Goal: Task Accomplishment & Management: Use online tool/utility

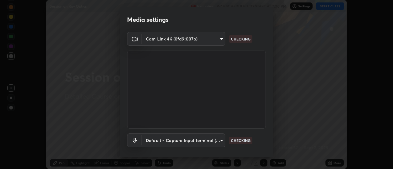
scroll to position [32, 0]
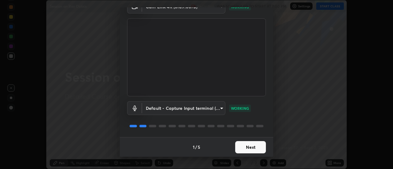
click at [251, 147] on button "Next" at bounding box center [250, 147] width 31 height 12
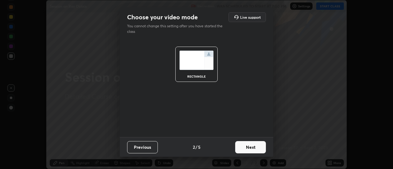
scroll to position [0, 0]
click at [251, 146] on button "Next" at bounding box center [250, 147] width 31 height 12
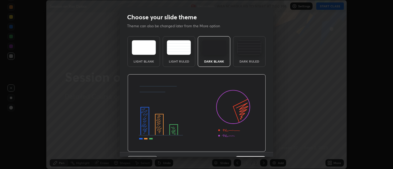
scroll to position [15, 0]
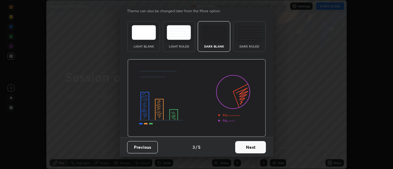
click at [244, 149] on button "Next" at bounding box center [250, 147] width 31 height 12
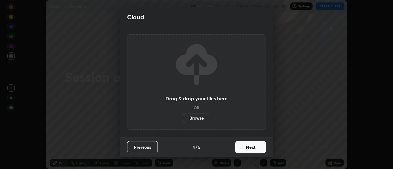
click at [246, 146] on button "Next" at bounding box center [250, 147] width 31 height 12
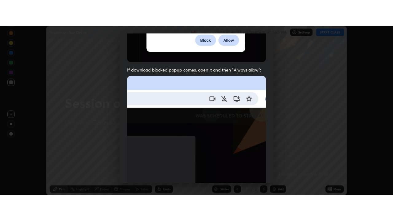
scroll to position [158, 0]
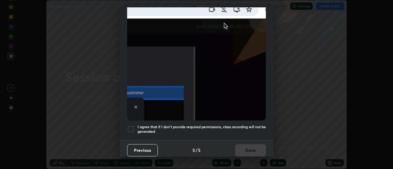
click at [130, 126] on div at bounding box center [130, 129] width 7 height 7
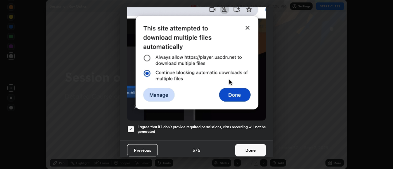
click at [248, 150] on button "Done" at bounding box center [250, 150] width 31 height 12
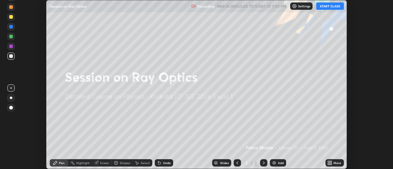
click at [332, 6] on button "START CLASS" at bounding box center [330, 5] width 28 height 7
click at [336, 162] on div "More" at bounding box center [337, 163] width 8 height 3
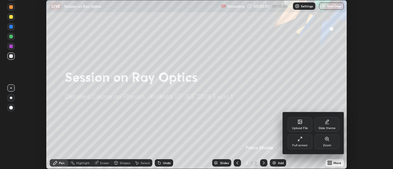
click at [302, 143] on div "Full screen" at bounding box center [300, 141] width 25 height 15
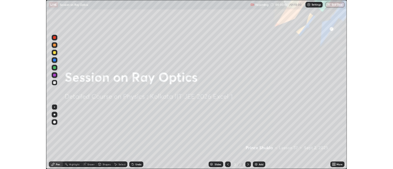
scroll to position [221, 393]
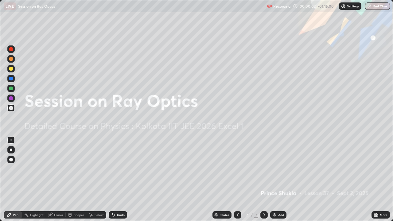
click at [281, 169] on div "Add" at bounding box center [281, 214] width 6 height 3
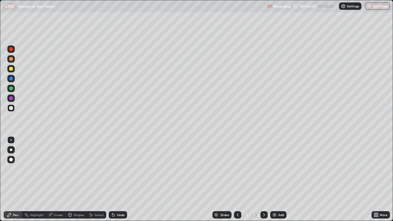
click at [13, 89] on div at bounding box center [11, 89] width 4 height 4
click at [11, 49] on div at bounding box center [11, 49] width 4 height 4
click at [10, 60] on div at bounding box center [11, 59] width 4 height 4
click at [12, 68] on div at bounding box center [11, 69] width 4 height 4
click at [343, 169] on div "Slides 3 / 3 Add" at bounding box center [249, 215] width 244 height 12
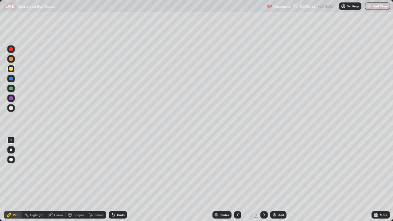
click at [11, 90] on div at bounding box center [11, 89] width 4 height 4
click at [277, 169] on div "Add" at bounding box center [278, 214] width 16 height 7
click at [14, 59] on div at bounding box center [10, 58] width 7 height 7
click at [355, 169] on div "Slides 4 / 4 Add" at bounding box center [249, 215] width 244 height 12
click at [60, 169] on div "Eraser" at bounding box center [58, 214] width 9 height 3
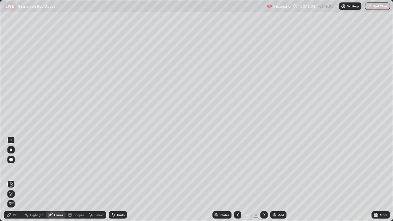
click at [279, 169] on div "Add" at bounding box center [278, 214] width 16 height 7
click at [14, 169] on div "Pen" at bounding box center [16, 214] width 6 height 3
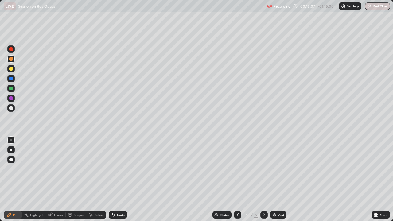
click at [11, 69] on div at bounding box center [11, 69] width 4 height 4
click at [237, 169] on icon at bounding box center [237, 214] width 5 height 5
click at [264, 169] on icon at bounding box center [264, 214] width 5 height 5
click at [12, 59] on div at bounding box center [11, 59] width 4 height 4
click at [11, 49] on div at bounding box center [11, 49] width 4 height 4
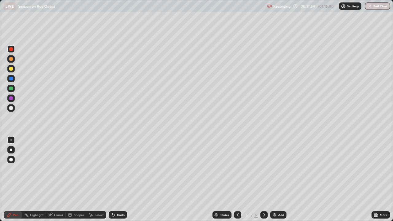
click at [12, 99] on div at bounding box center [11, 98] width 4 height 4
click at [12, 59] on div at bounding box center [11, 59] width 4 height 4
click at [11, 69] on div at bounding box center [11, 69] width 4 height 4
click at [11, 50] on div at bounding box center [11, 49] width 4 height 4
click at [11, 60] on div at bounding box center [11, 59] width 4 height 4
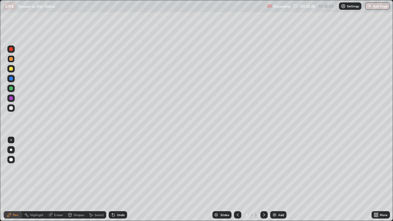
click at [276, 169] on div "Add" at bounding box center [278, 214] width 16 height 7
click at [237, 169] on icon at bounding box center [237, 214] width 5 height 5
click at [263, 169] on icon at bounding box center [264, 214] width 5 height 5
click at [237, 169] on icon at bounding box center [238, 214] width 2 height 3
click at [260, 169] on div at bounding box center [263, 214] width 7 height 7
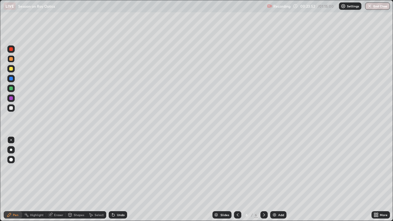
click at [13, 68] on div at bounding box center [11, 69] width 4 height 4
click at [11, 59] on div at bounding box center [11, 59] width 4 height 4
click at [119, 169] on div "Undo" at bounding box center [121, 214] width 8 height 3
click at [235, 169] on icon at bounding box center [237, 214] width 5 height 5
click at [263, 169] on icon at bounding box center [264, 214] width 2 height 3
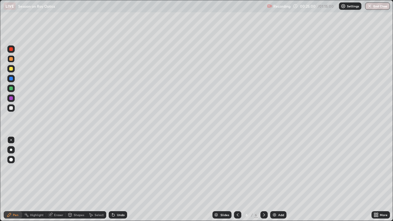
click at [115, 169] on div "Undo" at bounding box center [118, 214] width 18 height 7
click at [112, 169] on icon at bounding box center [113, 215] width 2 height 2
click at [13, 60] on div at bounding box center [11, 59] width 4 height 4
click at [115, 169] on icon at bounding box center [113, 214] width 5 height 5
click at [14, 89] on div at bounding box center [10, 88] width 7 height 7
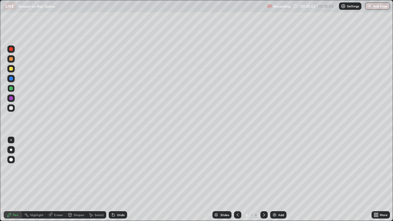
click at [11, 49] on div at bounding box center [11, 49] width 4 height 4
click at [12, 70] on div at bounding box center [11, 69] width 4 height 4
click at [14, 68] on div at bounding box center [10, 68] width 7 height 7
click at [14, 58] on div at bounding box center [10, 58] width 7 height 7
click at [13, 77] on div at bounding box center [11, 79] width 4 height 4
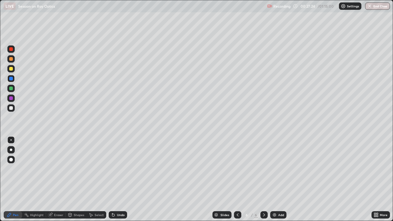
click at [11, 69] on div at bounding box center [11, 69] width 4 height 4
click at [56, 169] on div "Eraser" at bounding box center [58, 214] width 9 height 3
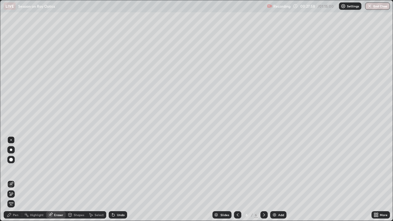
click at [14, 169] on div "Pen" at bounding box center [16, 214] width 6 height 3
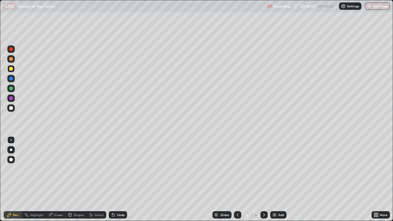
click at [54, 169] on div "Eraser" at bounding box center [56, 214] width 20 height 7
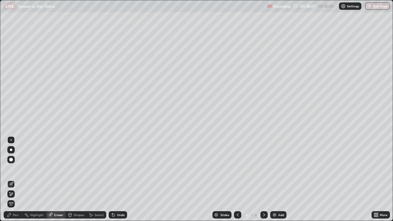
click at [14, 169] on div "Pen" at bounding box center [13, 214] width 18 height 7
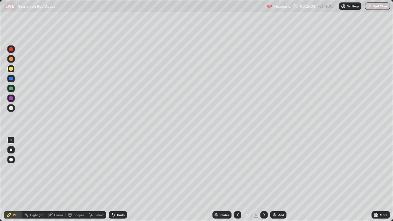
click at [11, 60] on div at bounding box center [11, 59] width 4 height 4
click at [11, 50] on div at bounding box center [11, 49] width 4 height 4
click at [12, 59] on div at bounding box center [11, 59] width 4 height 4
click at [12, 71] on div at bounding box center [10, 68] width 7 height 7
click at [115, 169] on icon at bounding box center [113, 214] width 5 height 5
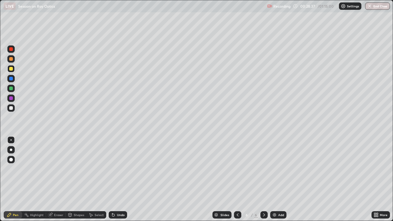
click at [56, 169] on div "Eraser" at bounding box center [56, 214] width 20 height 7
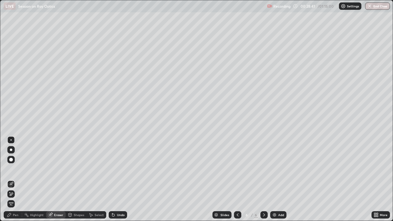
click at [12, 169] on div "Pen" at bounding box center [13, 214] width 18 height 7
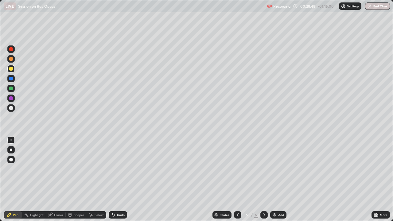
click at [117, 169] on div "Undo" at bounding box center [121, 214] width 8 height 3
click at [115, 169] on div "Undo" at bounding box center [118, 214] width 18 height 7
click at [115, 169] on icon at bounding box center [113, 214] width 5 height 5
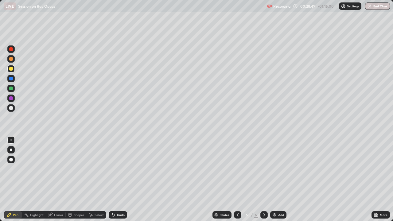
click at [115, 169] on icon at bounding box center [113, 214] width 5 height 5
click at [114, 169] on icon at bounding box center [113, 214] width 5 height 5
click at [56, 169] on div "Eraser" at bounding box center [58, 214] width 9 height 3
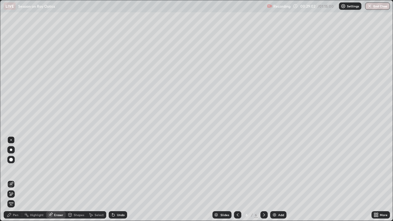
click at [13, 169] on div "Pen" at bounding box center [13, 214] width 18 height 7
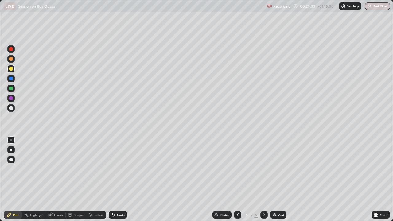
click at [14, 169] on div "Pen" at bounding box center [16, 214] width 6 height 3
click at [11, 67] on div at bounding box center [11, 69] width 4 height 4
click at [57, 169] on div "Eraser" at bounding box center [58, 214] width 9 height 3
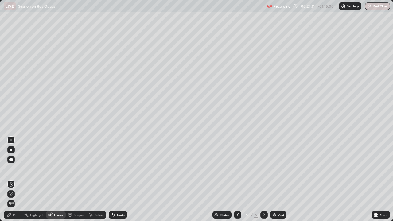
click at [16, 169] on div "Pen" at bounding box center [16, 214] width 6 height 3
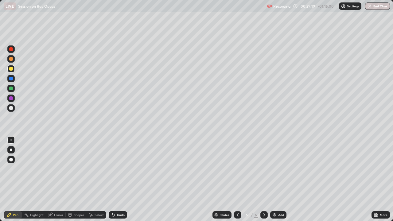
click at [12, 60] on div at bounding box center [11, 59] width 4 height 4
click at [11, 72] on div at bounding box center [10, 68] width 7 height 7
click at [12, 110] on div at bounding box center [11, 108] width 4 height 4
click at [11, 89] on div at bounding box center [11, 89] width 4 height 4
click at [11, 69] on div at bounding box center [11, 69] width 4 height 4
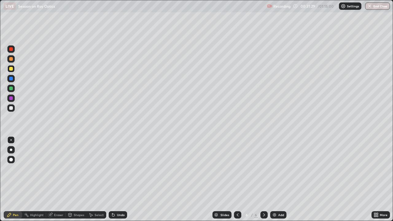
click at [11, 106] on div at bounding box center [11, 108] width 4 height 4
click at [280, 169] on div "Add" at bounding box center [281, 214] width 6 height 3
click at [59, 169] on div "Eraser" at bounding box center [58, 214] width 9 height 3
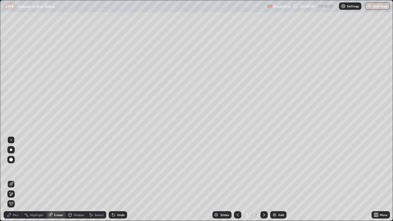
click at [235, 169] on icon at bounding box center [237, 214] width 5 height 5
click at [58, 169] on div "Eraser" at bounding box center [58, 214] width 9 height 3
click at [278, 169] on div "Add" at bounding box center [281, 214] width 6 height 3
click at [11, 169] on div "Pen" at bounding box center [13, 215] width 18 height 12
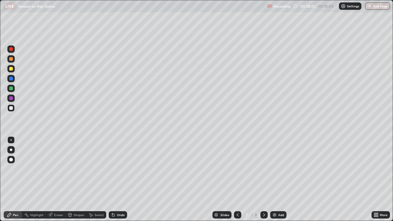
click at [12, 68] on div at bounding box center [11, 69] width 4 height 4
click at [12, 59] on div at bounding box center [11, 59] width 4 height 4
click at [11, 106] on div at bounding box center [11, 108] width 4 height 4
click at [115, 169] on div "Undo" at bounding box center [118, 214] width 18 height 7
click at [117, 169] on div "Undo" at bounding box center [121, 214] width 8 height 3
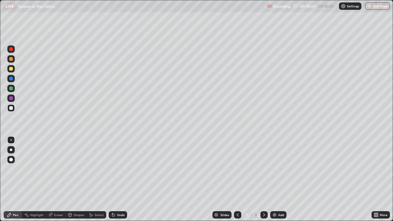
click at [116, 169] on div "Undo" at bounding box center [118, 214] width 18 height 7
click at [12, 99] on div at bounding box center [11, 98] width 4 height 4
click at [11, 90] on div at bounding box center [11, 89] width 4 height 4
click at [11, 69] on div at bounding box center [11, 69] width 4 height 4
click at [12, 109] on div at bounding box center [11, 108] width 4 height 4
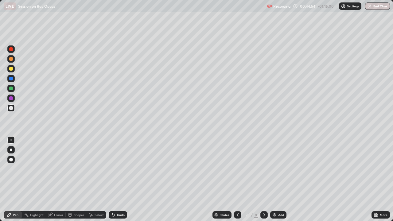
click at [11, 68] on div at bounding box center [11, 69] width 4 height 4
click at [12, 57] on div at bounding box center [11, 59] width 4 height 4
click at [117, 169] on div "Undo" at bounding box center [121, 214] width 8 height 3
click at [282, 169] on div "Add" at bounding box center [281, 214] width 6 height 3
click at [236, 169] on icon at bounding box center [237, 214] width 5 height 5
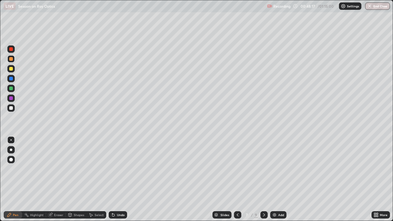
click at [264, 169] on icon at bounding box center [264, 214] width 5 height 5
click at [237, 169] on icon at bounding box center [237, 214] width 5 height 5
click at [263, 169] on icon at bounding box center [264, 214] width 5 height 5
click at [237, 169] on icon at bounding box center [237, 214] width 5 height 5
click at [263, 169] on icon at bounding box center [264, 214] width 5 height 5
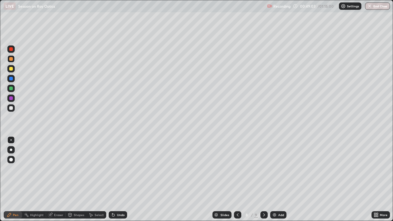
click at [237, 169] on icon at bounding box center [237, 214] width 5 height 5
click at [263, 169] on icon at bounding box center [264, 214] width 5 height 5
click at [237, 169] on icon at bounding box center [237, 214] width 5 height 5
click at [263, 169] on icon at bounding box center [264, 214] width 2 height 3
click at [237, 169] on icon at bounding box center [237, 214] width 5 height 5
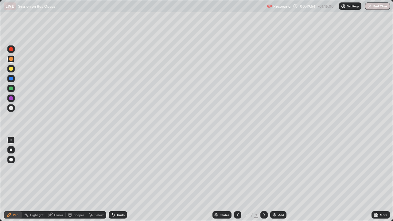
click at [263, 169] on icon at bounding box center [264, 214] width 5 height 5
click at [236, 169] on icon at bounding box center [237, 214] width 5 height 5
click at [263, 169] on icon at bounding box center [264, 214] width 5 height 5
click at [236, 169] on icon at bounding box center [237, 214] width 5 height 5
click at [263, 169] on icon at bounding box center [264, 214] width 5 height 5
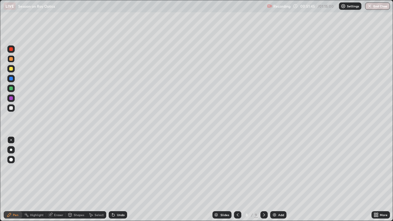
click at [120, 169] on div "Undo" at bounding box center [121, 214] width 8 height 3
click at [274, 169] on img at bounding box center [274, 214] width 5 height 5
click at [238, 169] on div at bounding box center [237, 214] width 7 height 7
click at [264, 169] on icon at bounding box center [264, 214] width 2 height 3
click at [236, 169] on icon at bounding box center [237, 214] width 5 height 5
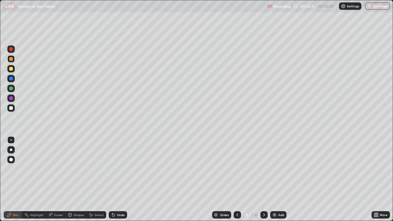
click at [263, 169] on icon at bounding box center [264, 214] width 5 height 5
click at [237, 169] on icon at bounding box center [237, 214] width 5 height 5
click at [263, 169] on icon at bounding box center [264, 214] width 5 height 5
click at [237, 169] on icon at bounding box center [237, 214] width 5 height 5
click at [263, 169] on icon at bounding box center [264, 214] width 5 height 5
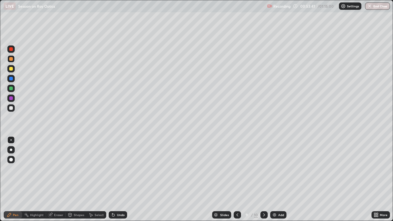
click at [237, 169] on icon at bounding box center [237, 214] width 2 height 3
click at [264, 169] on icon at bounding box center [264, 214] width 2 height 3
click at [238, 169] on div at bounding box center [237, 214] width 7 height 7
click at [237, 169] on icon at bounding box center [237, 214] width 5 height 5
click at [263, 169] on icon at bounding box center [264, 214] width 5 height 5
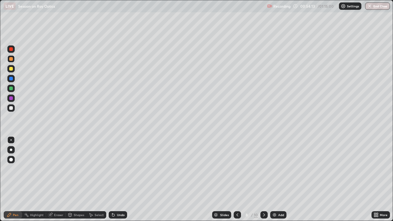
click at [263, 169] on icon at bounding box center [264, 214] width 2 height 3
click at [239, 169] on div at bounding box center [237, 214] width 7 height 7
click at [264, 169] on icon at bounding box center [264, 214] width 5 height 5
click at [56, 169] on div "Eraser" at bounding box center [58, 214] width 9 height 3
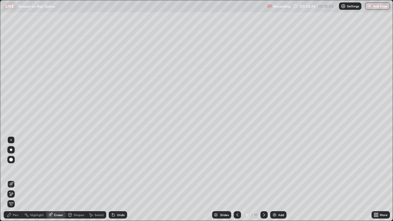
click at [12, 169] on div "Pen" at bounding box center [13, 214] width 18 height 7
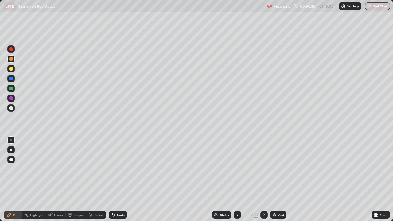
click at [11, 89] on div at bounding box center [11, 89] width 4 height 4
click at [236, 169] on icon at bounding box center [237, 214] width 5 height 5
click at [237, 169] on icon at bounding box center [237, 214] width 5 height 5
click at [263, 169] on icon at bounding box center [264, 214] width 5 height 5
click at [264, 169] on icon at bounding box center [264, 214] width 2 height 3
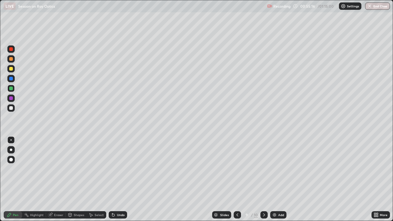
click at [12, 60] on div at bounding box center [11, 59] width 4 height 4
click at [122, 169] on div "Undo" at bounding box center [121, 214] width 8 height 3
click at [123, 169] on div "Undo" at bounding box center [121, 214] width 8 height 3
click at [11, 69] on div at bounding box center [11, 69] width 4 height 4
click at [14, 59] on div at bounding box center [10, 58] width 7 height 7
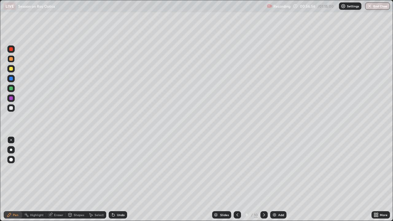
click at [11, 88] on div at bounding box center [11, 89] width 4 height 4
click at [121, 169] on div "Undo" at bounding box center [121, 214] width 8 height 3
click at [119, 169] on div "Undo" at bounding box center [121, 214] width 8 height 3
click at [118, 169] on div "Undo" at bounding box center [121, 214] width 8 height 3
click at [117, 169] on div "Undo" at bounding box center [121, 214] width 8 height 3
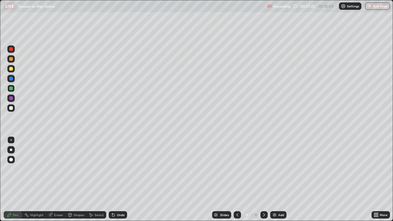
click at [115, 169] on div "Undo" at bounding box center [118, 214] width 18 height 7
click at [121, 169] on div "Undo" at bounding box center [121, 214] width 8 height 3
click at [120, 169] on div "Undo" at bounding box center [121, 214] width 8 height 3
click at [12, 79] on div at bounding box center [11, 79] width 4 height 4
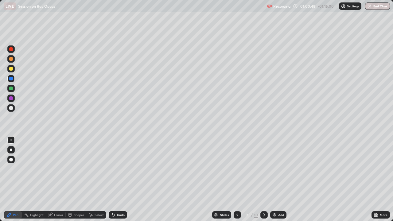
click at [11, 52] on div at bounding box center [10, 48] width 7 height 7
click at [117, 169] on div "Undo" at bounding box center [121, 214] width 8 height 3
click at [119, 169] on div "Undo" at bounding box center [121, 214] width 8 height 3
click at [118, 169] on div "Undo" at bounding box center [121, 214] width 8 height 3
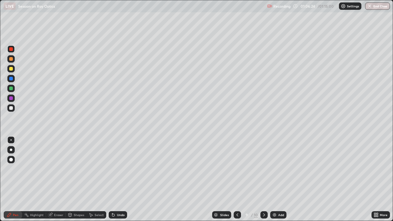
click at [118, 169] on div "Undo" at bounding box center [121, 214] width 8 height 3
click at [119, 169] on div "Undo" at bounding box center [121, 214] width 8 height 3
click at [120, 169] on div "Undo" at bounding box center [121, 214] width 8 height 3
click at [119, 169] on div "Undo" at bounding box center [121, 214] width 8 height 3
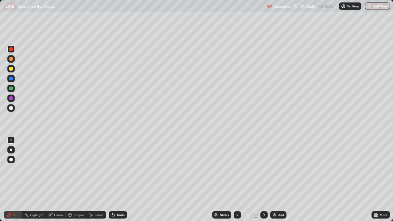
click at [119, 169] on div "Undo" at bounding box center [121, 214] width 8 height 3
click at [119, 169] on div "Undo" at bounding box center [118, 214] width 18 height 7
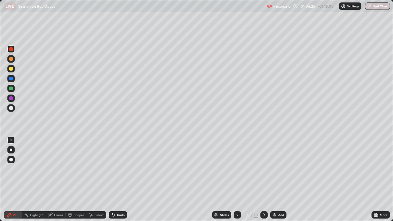
click at [120, 169] on div "Undo" at bounding box center [118, 214] width 18 height 7
click at [10, 109] on div at bounding box center [11, 108] width 4 height 4
click at [122, 169] on div "Undo" at bounding box center [121, 214] width 8 height 3
click at [120, 169] on div "Undo" at bounding box center [118, 214] width 18 height 7
click at [378, 7] on button "End Class" at bounding box center [378, 5] width 24 height 7
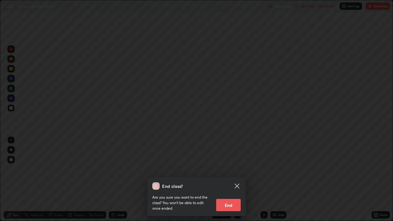
click at [232, 169] on button "End" at bounding box center [228, 205] width 25 height 12
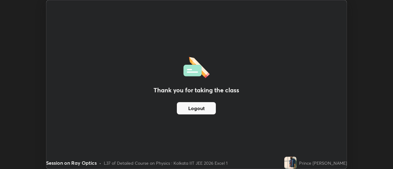
scroll to position [30535, 30311]
